Goal: Information Seeking & Learning: Check status

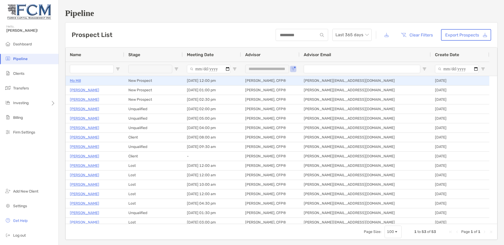
click at [77, 82] on p "Mo Mill" at bounding box center [75, 80] width 11 height 7
click at [76, 80] on p "Mo Mill" at bounding box center [75, 80] width 11 height 7
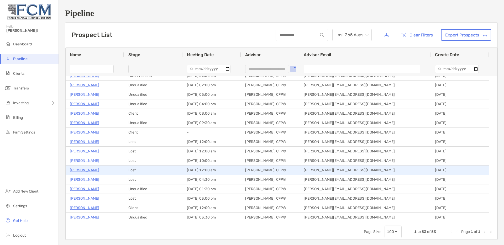
scroll to position [23, 0]
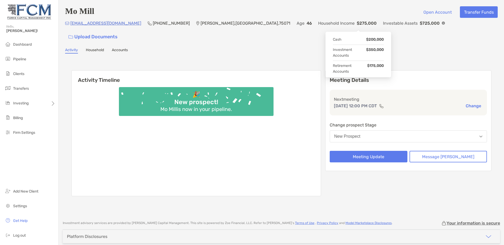
click at [442, 25] on img at bounding box center [443, 23] width 3 height 3
click at [258, 44] on div "Mo Mill Open Account Transfer Funds Milwazone@yahoo.com (469) 594-7166 McKinney…" at bounding box center [281, 108] width 445 height 216
click at [19, 75] on span "Clients" at bounding box center [18, 74] width 11 height 4
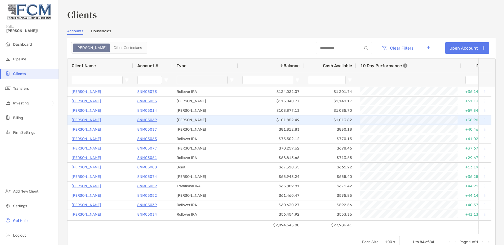
click at [82, 121] on p "Karl Kosse" at bounding box center [86, 120] width 29 height 7
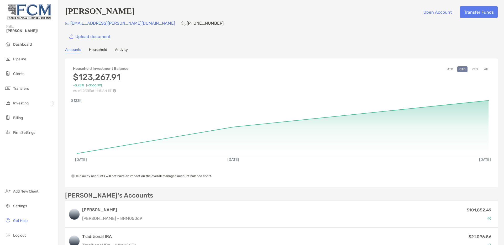
click at [472, 69] on button "YTD" at bounding box center [475, 69] width 10 height 6
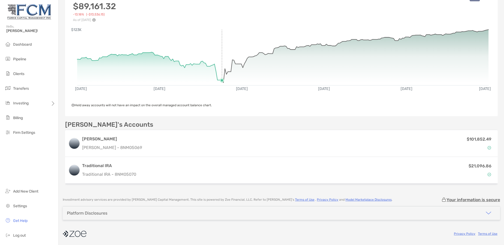
scroll to position [71, 0]
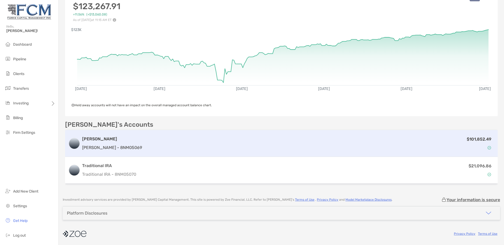
click at [121, 143] on div "Roth IRA Roth IRA - 8NM05069" at bounding box center [112, 143] width 60 height 15
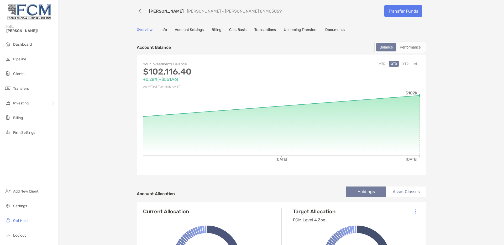
click at [405, 65] on button "YTD" at bounding box center [405, 64] width 10 height 6
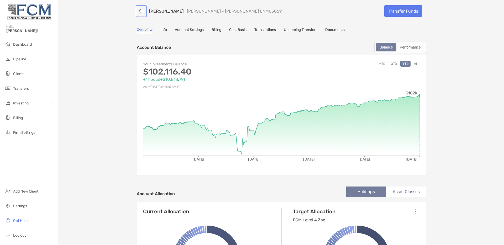
click at [138, 13] on button "button" at bounding box center [141, 11] width 9 height 10
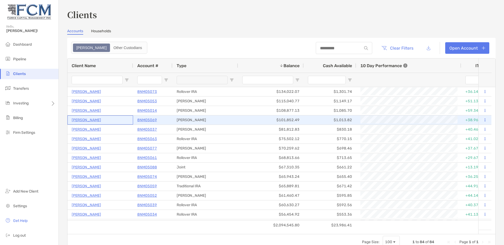
click at [80, 121] on p "Karl Kosse" at bounding box center [86, 120] width 29 height 7
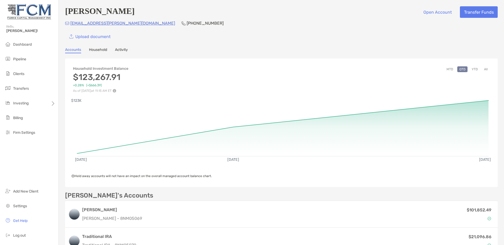
click at [475, 71] on button "YTD" at bounding box center [475, 69] width 10 height 6
